Goal: Transaction & Acquisition: Purchase product/service

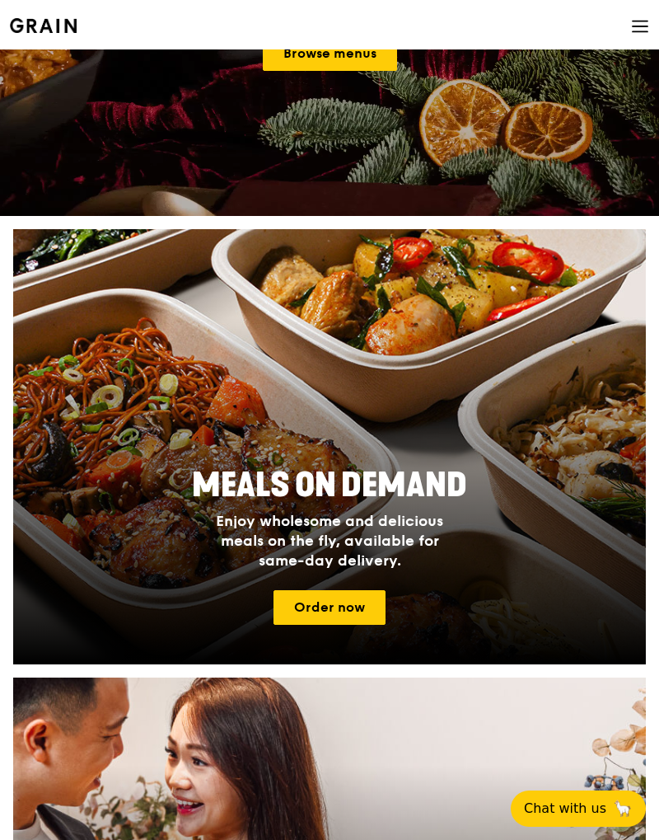
scroll to position [247, 0]
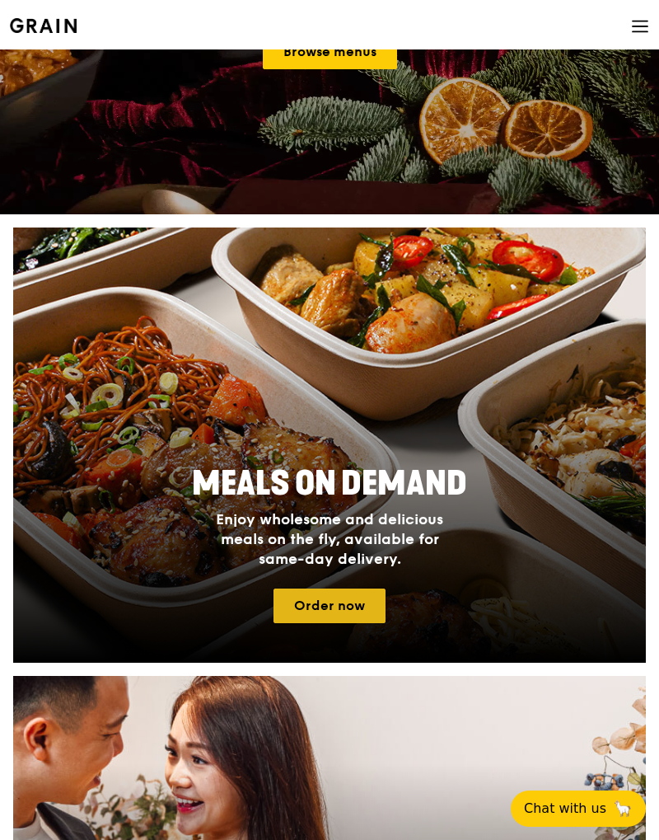
click at [340, 603] on link "Order now" at bounding box center [330, 606] width 112 height 35
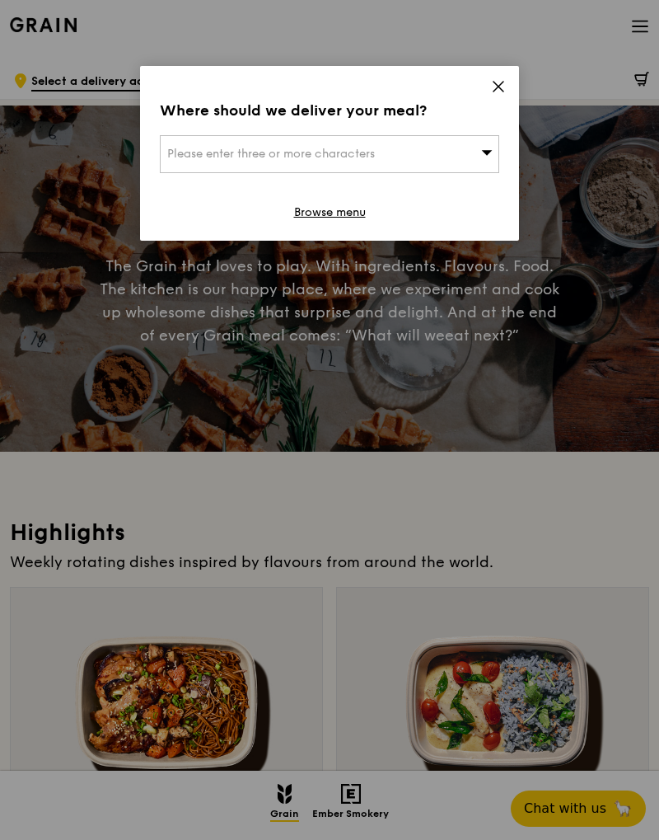
scroll to position [247, 0]
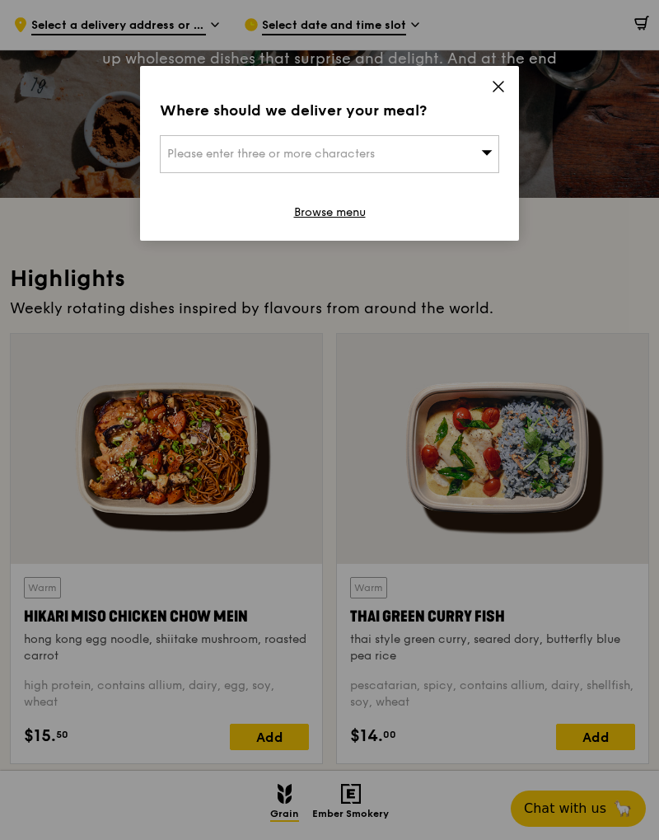
click at [477, 129] on div "Where should we deliver your meal? Please enter three or more characters Browse…" at bounding box center [329, 153] width 379 height 175
click at [479, 144] on div "Please enter three or more characters" at bounding box center [330, 154] width 340 height 38
click at [479, 148] on input "search" at bounding box center [330, 154] width 338 height 36
click at [496, 68] on div "Where should we deliver your meal? Please enter three or more characters Please…" at bounding box center [329, 153] width 379 height 175
click at [496, 91] on icon at bounding box center [498, 86] width 15 height 15
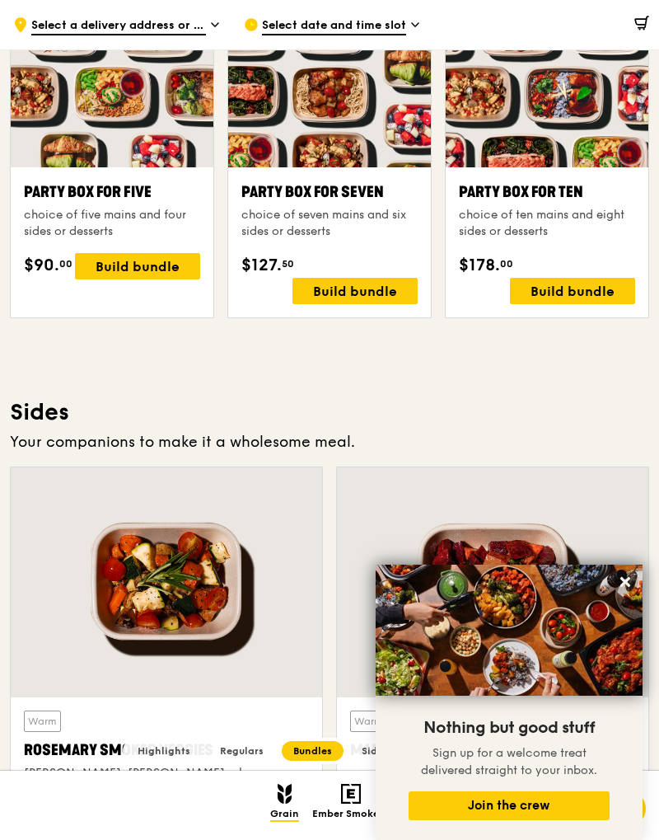
scroll to position [3132, 0]
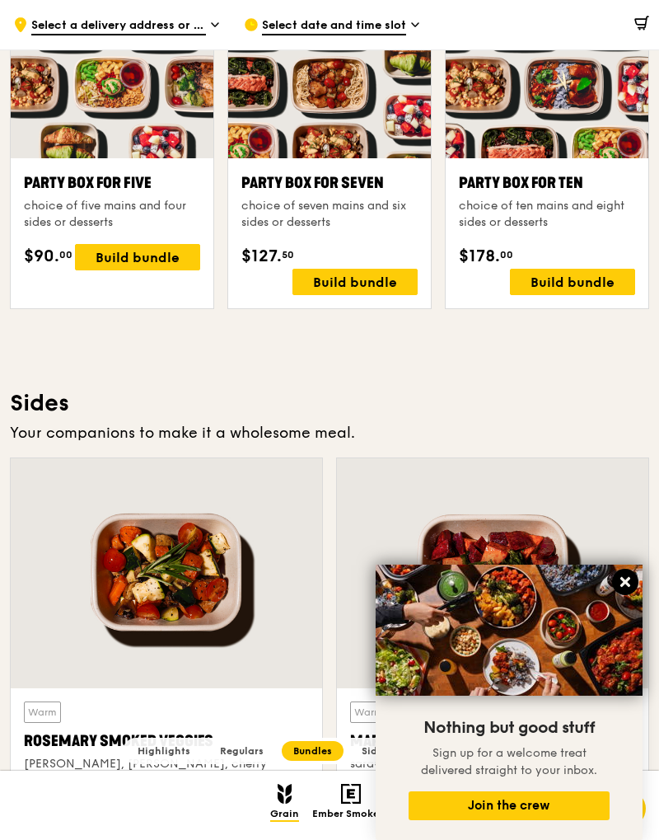
click at [626, 582] on icon at bounding box center [626, 582] width 10 height 10
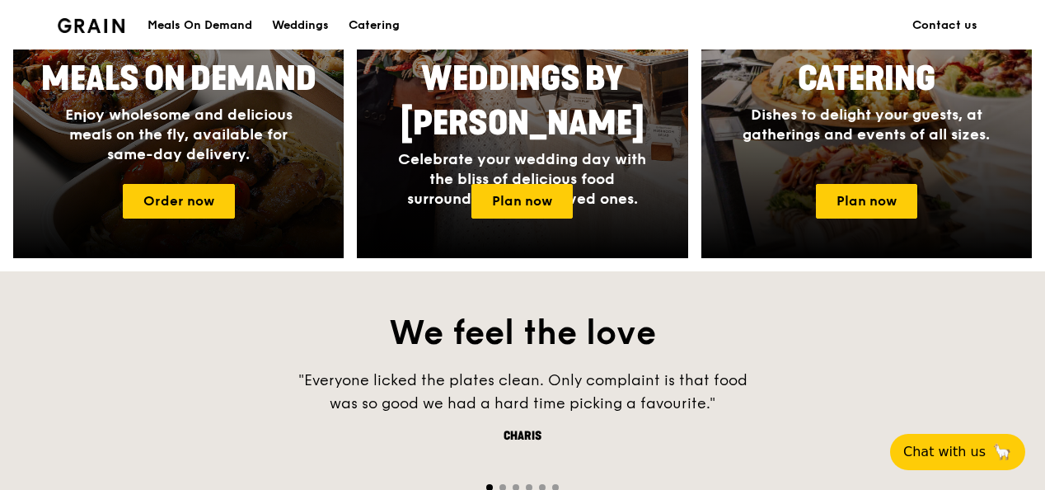
scroll to position [824, 0]
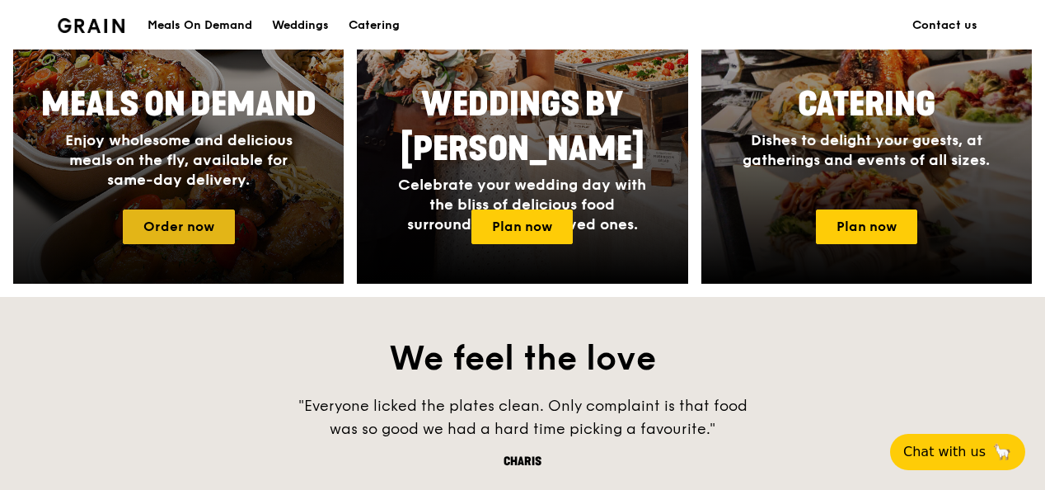
click at [193, 223] on link "Order now" at bounding box center [179, 226] width 112 height 35
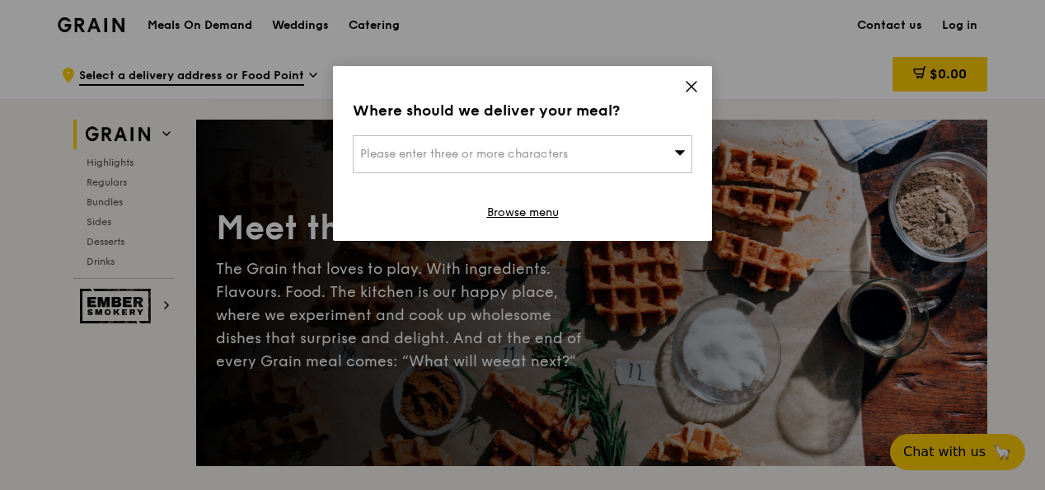
click at [699, 74] on div "Where should we deliver your meal? Please enter three or more characters Browse…" at bounding box center [522, 153] width 379 height 175
click at [689, 85] on icon at bounding box center [692, 87] width 10 height 10
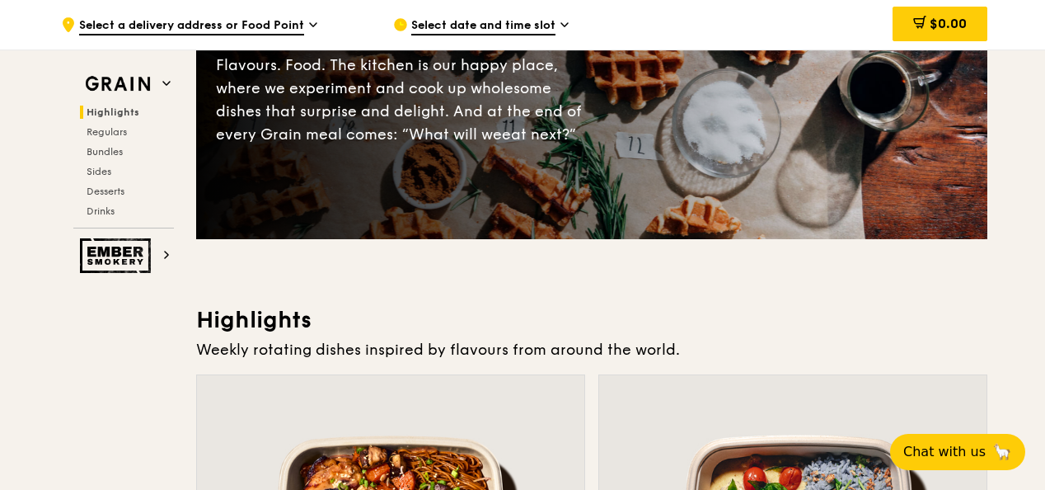
scroll to position [577, 0]
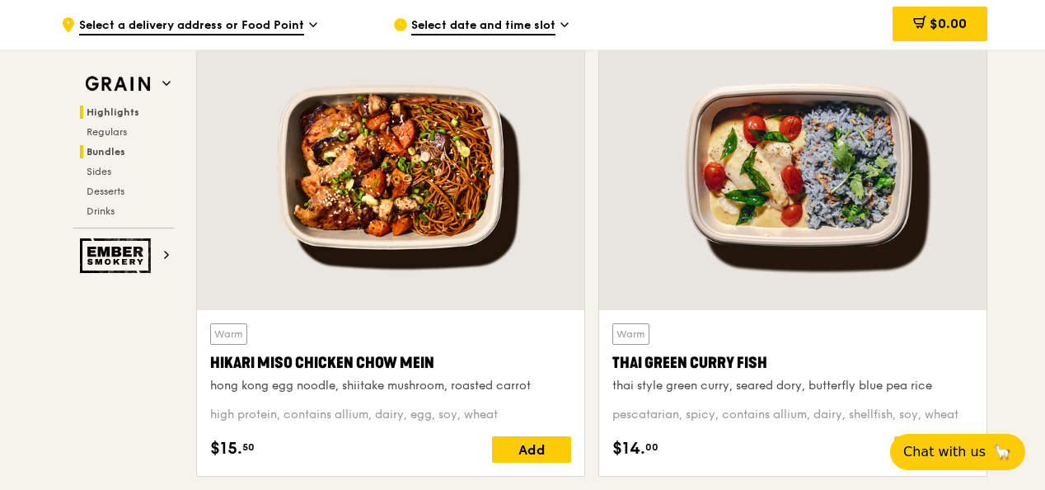
click at [97, 153] on span "Bundles" at bounding box center [106, 152] width 39 height 12
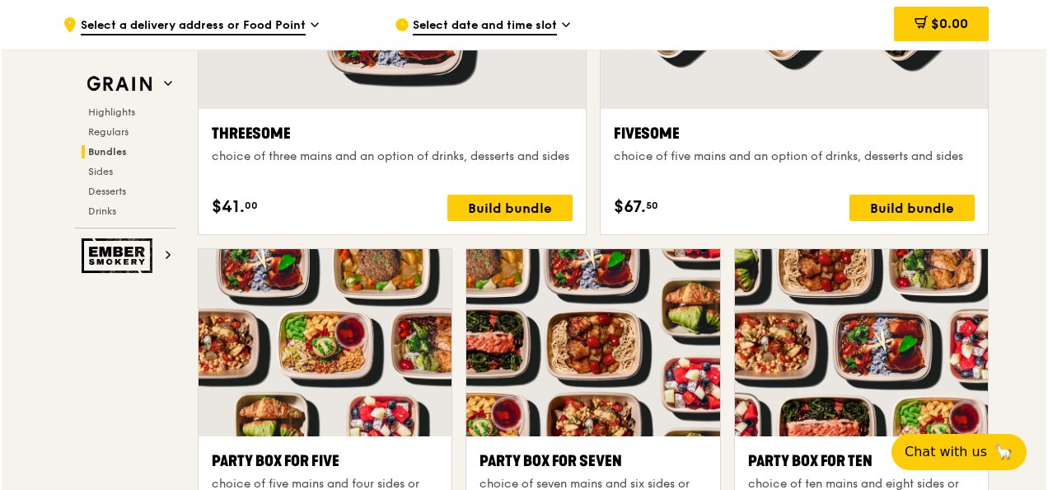
scroll to position [3260, 0]
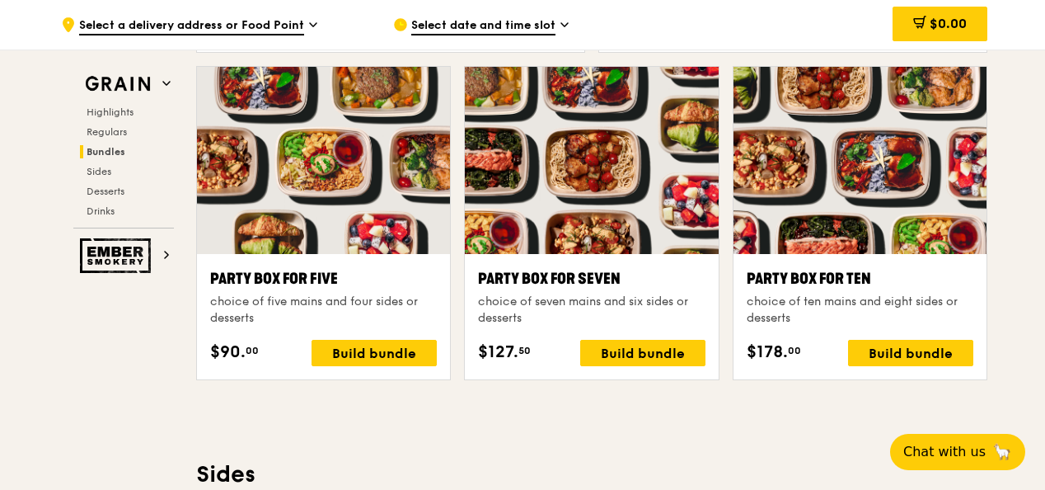
click at [810, 274] on div "Party Box for Ten" at bounding box center [860, 278] width 227 height 23
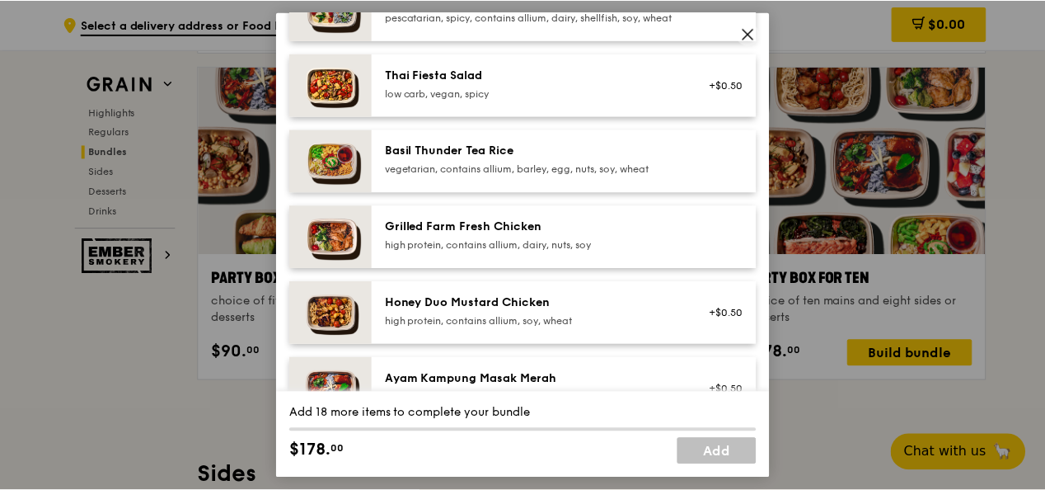
scroll to position [247, 0]
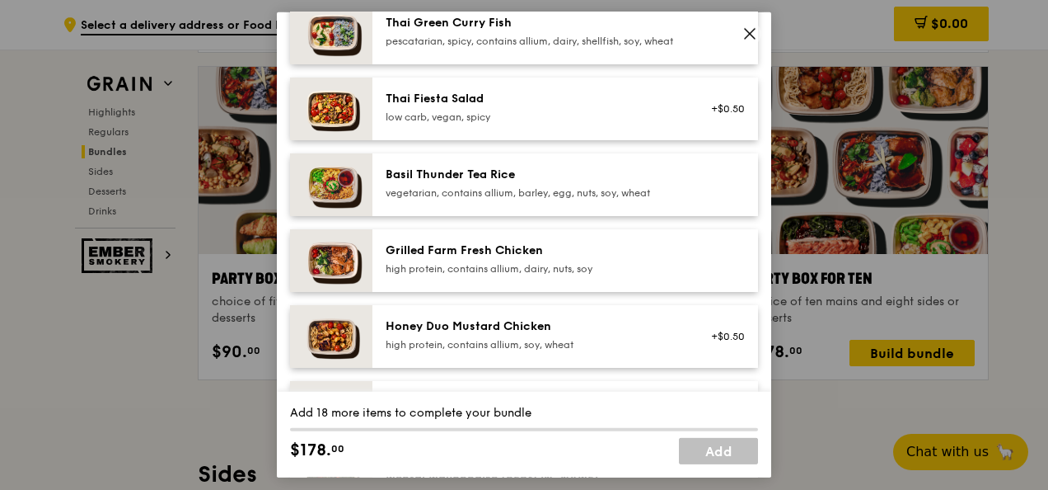
click at [488, 127] on div "Thai Fiesta Salad low carb, vegan, spicy" at bounding box center [534, 109] width 316 height 36
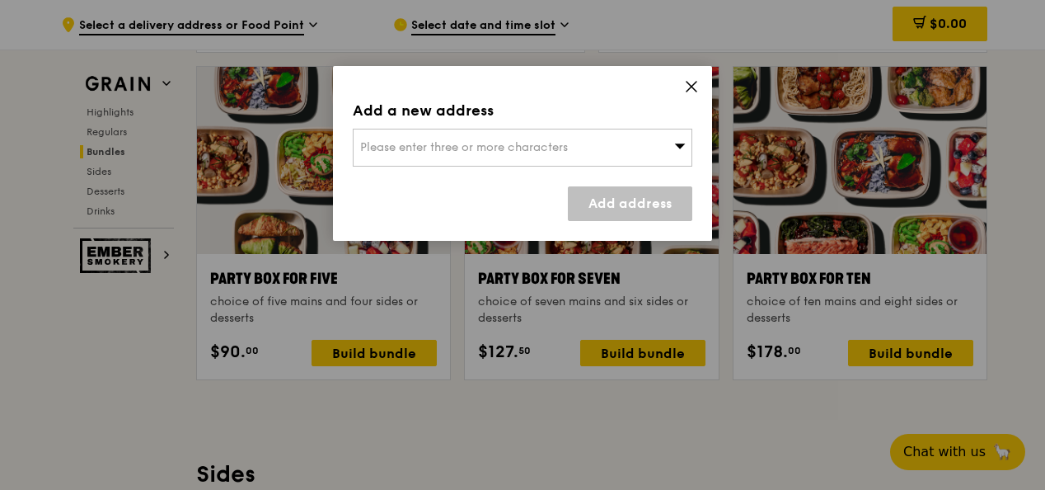
click at [689, 77] on div "Add a new address Please enter three or more characters Add address" at bounding box center [522, 153] width 379 height 175
click at [687, 77] on div "Add a new address Please enter three or more characters Add address" at bounding box center [522, 153] width 379 height 175
click at [696, 90] on icon at bounding box center [692, 87] width 10 height 10
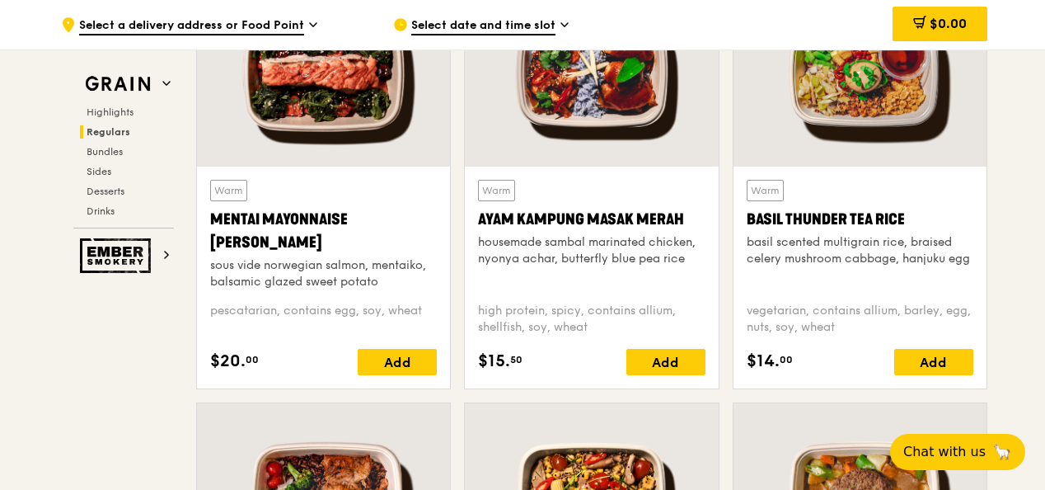
scroll to position [1776, 0]
